Goal: Transaction & Acquisition: Purchase product/service

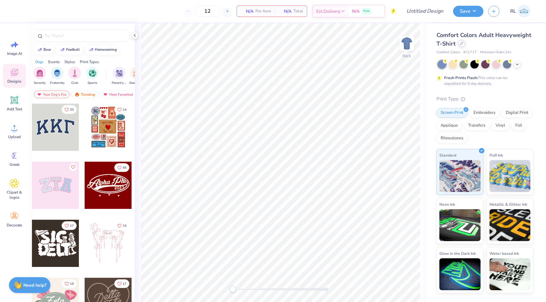
click at [463, 47] on div "Comfort Colors Adult Heavyweight T-Shirt" at bounding box center [485, 39] width 97 height 17
click at [461, 46] on div at bounding box center [461, 43] width 7 height 7
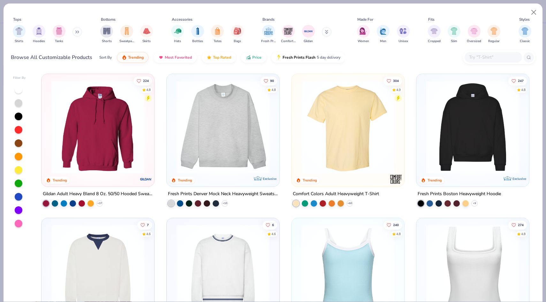
click at [499, 59] on input "text" at bounding box center [493, 57] width 49 height 7
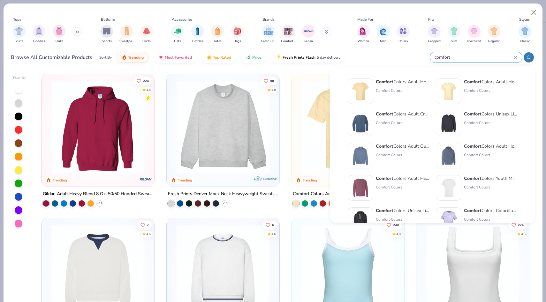
type input "comfort"
click at [490, 85] on div "Comfort Colors Adult Heavyweight RS Pocket T-Shirt" at bounding box center [491, 82] width 54 height 7
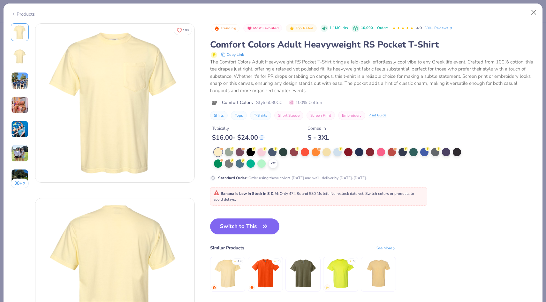
drag, startPoint x: 241, startPoint y: 224, endPoint x: 212, endPoint y: 186, distance: 48.7
click at [241, 224] on button "Switch to This" at bounding box center [244, 227] width 69 height 16
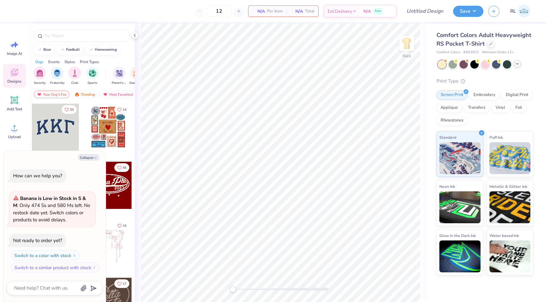
click at [516, 65] on icon at bounding box center [517, 63] width 5 height 5
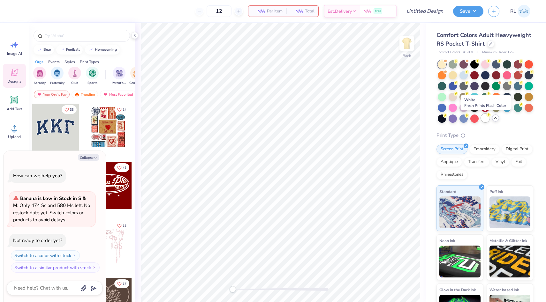
click at [484, 120] on div at bounding box center [485, 118] width 8 height 8
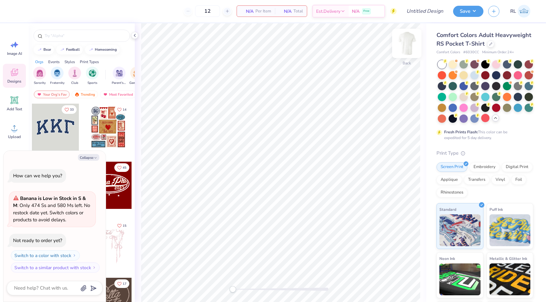
click at [409, 49] on img at bounding box center [407, 44] width 26 height 26
click at [9, 137] on span "Upload" at bounding box center [14, 136] width 13 height 5
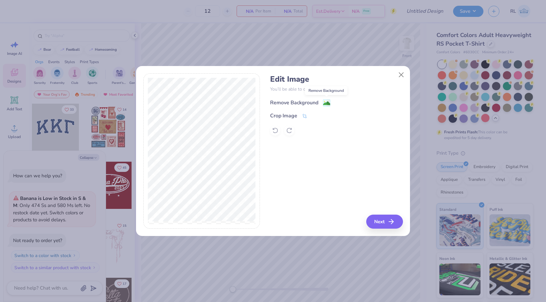
click at [326, 103] on image at bounding box center [326, 103] width 7 height 7
click at [302, 116] on icon at bounding box center [305, 117] width 6 height 6
click at [385, 221] on div "Edit Image You’ll be able to do all of this later too. Remove Background Crop I…" at bounding box center [336, 151] width 133 height 156
click at [314, 118] on button at bounding box center [315, 115] width 7 height 7
click at [303, 115] on icon at bounding box center [304, 117] width 5 height 4
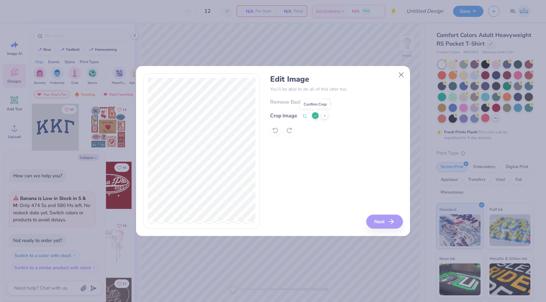
click at [316, 112] on button at bounding box center [315, 115] width 7 height 7
click at [378, 226] on button "Next" at bounding box center [385, 222] width 37 height 14
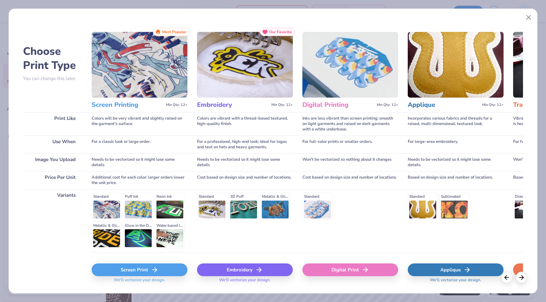
click at [153, 265] on div "Screen Print" at bounding box center [140, 270] width 96 height 13
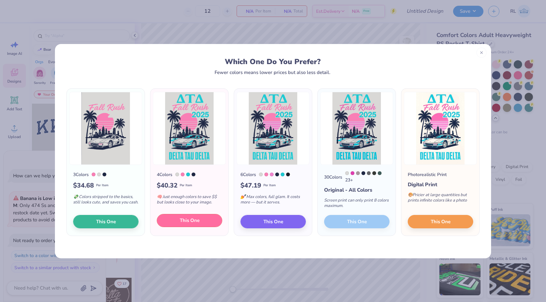
click at [186, 221] on span "This One" at bounding box center [190, 220] width 20 height 7
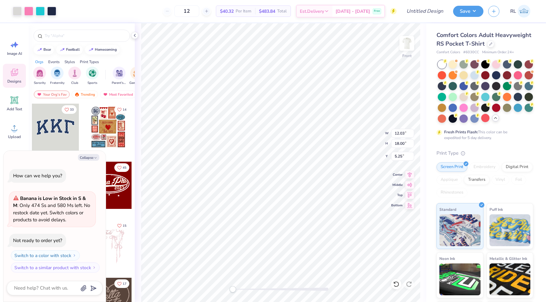
type textarea "x"
click at [199, 14] on input "12" at bounding box center [186, 10] width 25 height 11
type input "1"
type textarea "x"
type input "4"
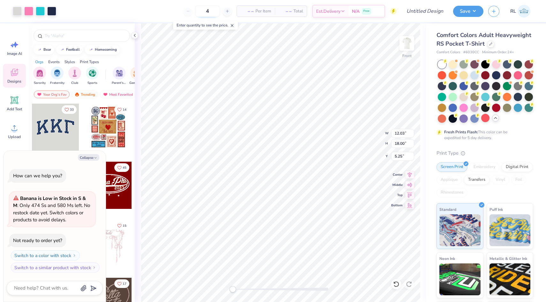
type textarea "x"
type input "40"
type textarea "x"
type input "40"
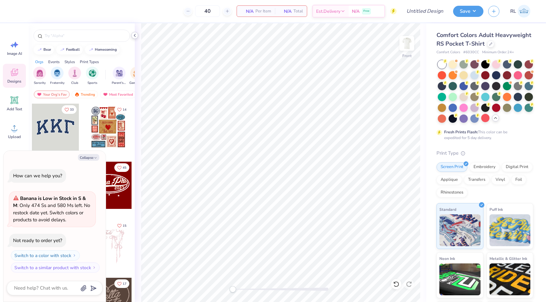
click at [135, 37] on icon at bounding box center [134, 35] width 5 height 5
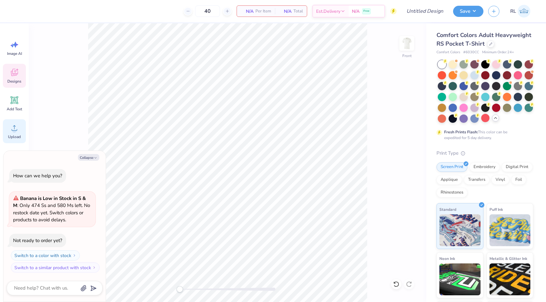
click at [22, 134] on div "Upload" at bounding box center [14, 131] width 23 height 24
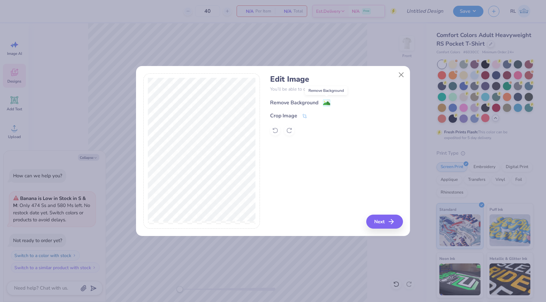
click at [327, 105] on image at bounding box center [326, 103] width 7 height 7
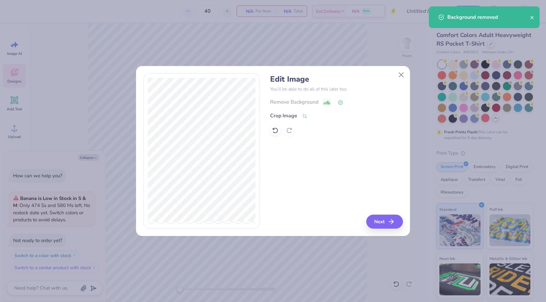
click at [340, 104] on icon at bounding box center [340, 102] width 5 height 5
click at [340, 102] on icon at bounding box center [340, 102] width 5 height 5
click at [327, 103] on div "Remove Background" at bounding box center [336, 102] width 133 height 8
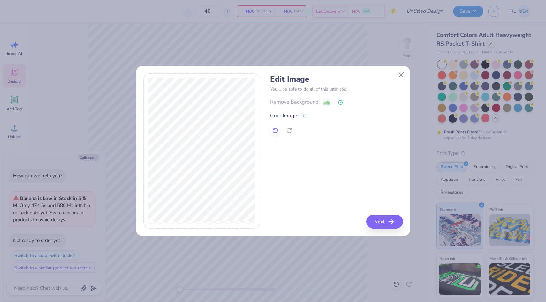
click at [274, 129] on icon at bounding box center [275, 131] width 5 height 6
click at [324, 103] on image at bounding box center [326, 103] width 7 height 7
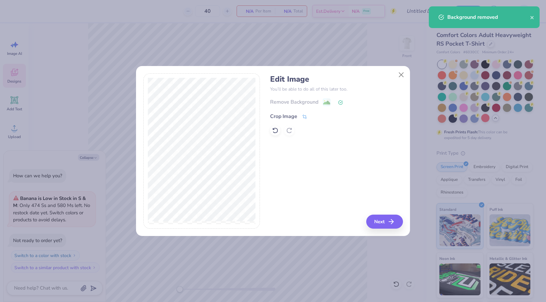
click at [304, 117] on icon at bounding box center [305, 117] width 6 height 6
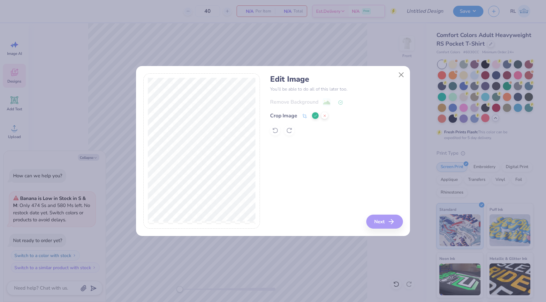
click at [389, 224] on div "Edit Image You’ll be able to do all of this later too. Remove Background Crop I…" at bounding box center [336, 151] width 133 height 156
click at [314, 115] on icon at bounding box center [316, 116] width 4 height 4
click at [390, 224] on icon "button" at bounding box center [393, 222] width 8 height 8
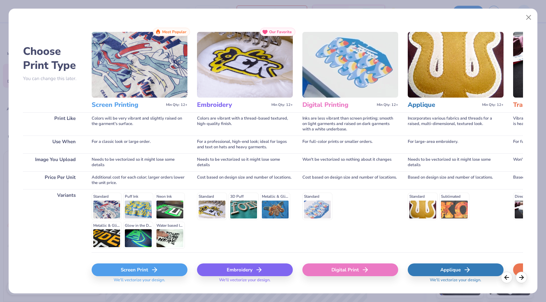
click at [160, 270] on div "Screen Print" at bounding box center [140, 270] width 96 height 13
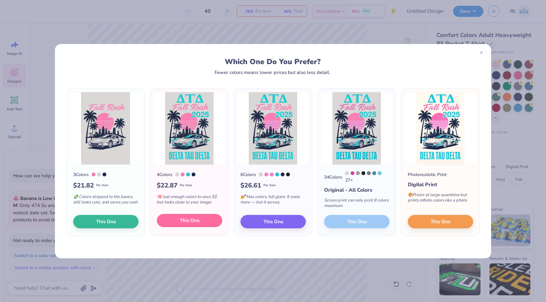
click at [181, 221] on span "This One" at bounding box center [190, 220] width 20 height 7
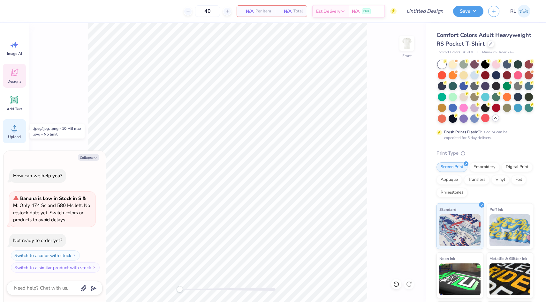
click at [19, 131] on icon at bounding box center [15, 128] width 10 height 10
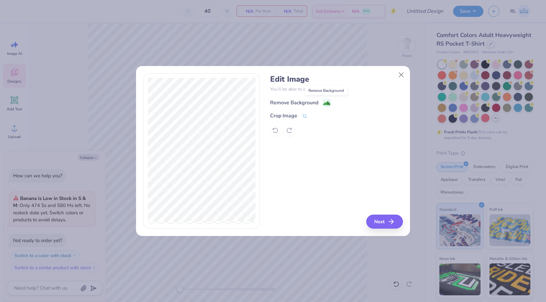
click at [328, 102] on image at bounding box center [326, 103] width 7 height 7
click at [401, 72] on button "Close" at bounding box center [401, 75] width 12 height 12
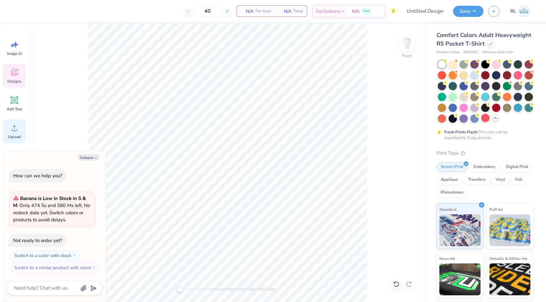
click at [14, 127] on icon at bounding box center [15, 128] width 10 height 10
click at [18, 131] on icon at bounding box center [15, 128] width 10 height 10
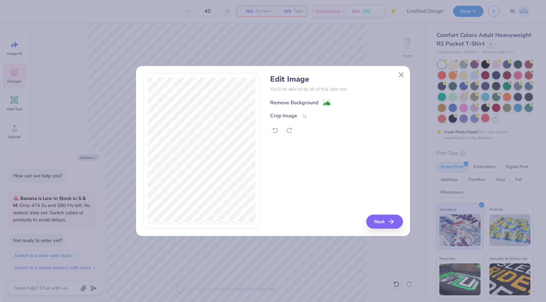
click at [327, 103] on image at bounding box center [326, 103] width 7 height 7
type textarea "x"
